Goal: Communication & Community: Answer question/provide support

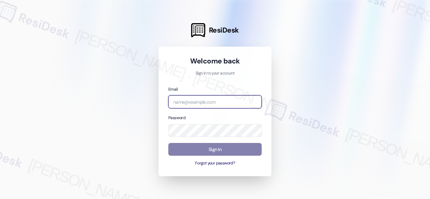
click at [193, 104] on input "email" at bounding box center [214, 101] width 93 height 13
click at [197, 102] on input "email" at bounding box center [214, 101] width 93 height 13
paste input "[EMAIL_ADDRESS][PERSON_NAME][PERSON_NAME][PERSON_NAME][DOMAIN_NAME]"
type input "[EMAIL_ADDRESS][PERSON_NAME][PERSON_NAME][PERSON_NAME][DOMAIN_NAME]"
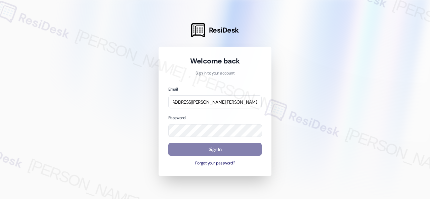
scroll to position [0, 0]
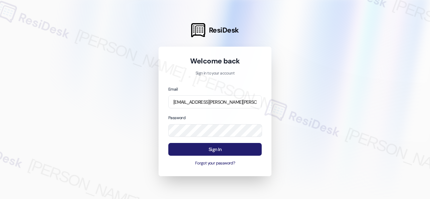
click at [206, 150] on button "Sign In" at bounding box center [214, 149] width 93 height 13
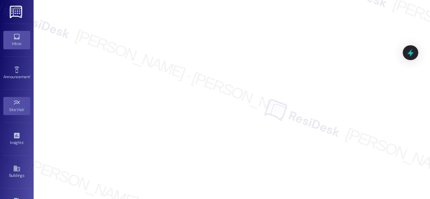
click at [14, 41] on div "Inbox" at bounding box center [17, 43] width 34 height 7
